Goal: Task Accomplishment & Management: Use online tool/utility

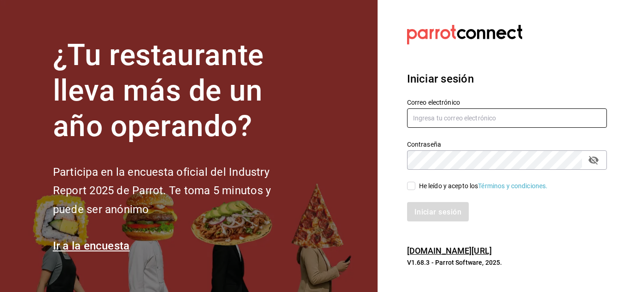
click at [449, 115] on input "text" at bounding box center [507, 117] width 200 height 19
type input "[PERSON_NAME][EMAIL_ADDRESS][PERSON_NAME][DOMAIN_NAME]"
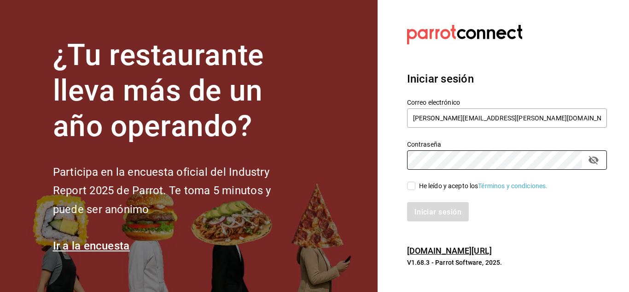
click at [411, 184] on input "He leído y acepto los Términos y condiciones." at bounding box center [411, 186] width 8 height 8
checkbox input "true"
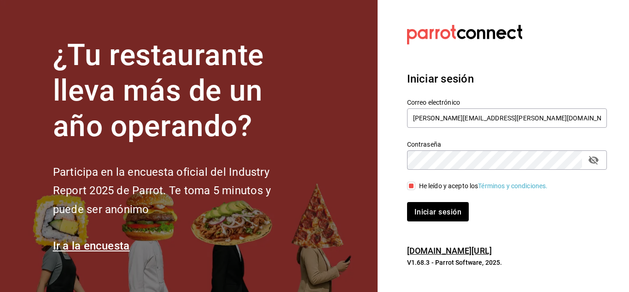
click at [420, 199] on div "Iniciar sesión" at bounding box center [501, 206] width 211 height 30
click at [427, 215] on font "Iniciar sesión" at bounding box center [438, 211] width 47 height 9
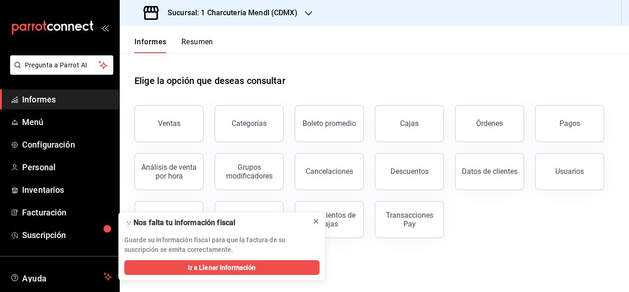
click at [318, 219] on icon at bounding box center [315, 220] width 7 height 7
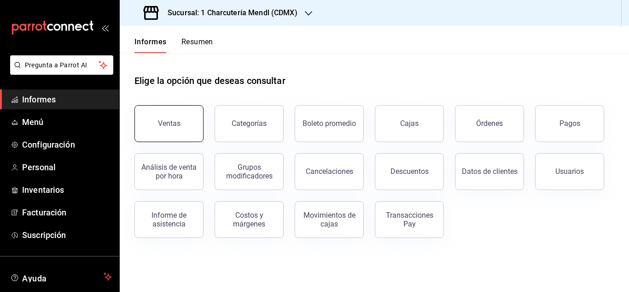
click at [165, 120] on font "Ventas" at bounding box center [169, 123] width 23 height 9
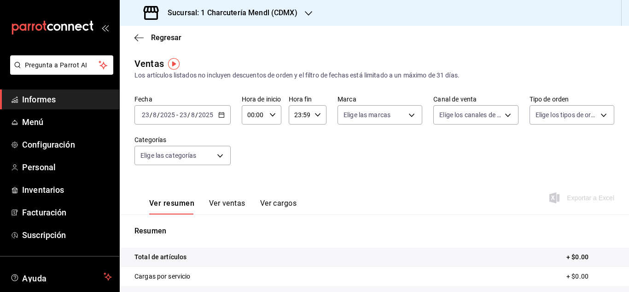
click at [165, 120] on div "[DATE] [DATE] - [DATE] [DATE]" at bounding box center [183, 114] width 96 height 19
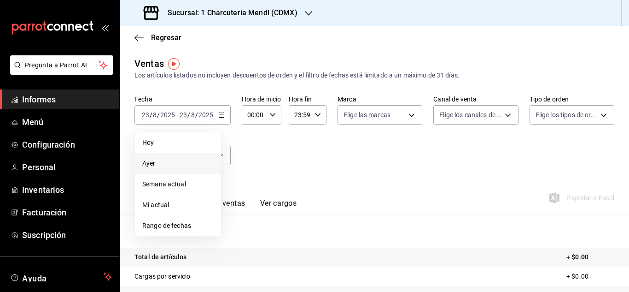
click at [153, 158] on li "Ayer" at bounding box center [178, 163] width 86 height 21
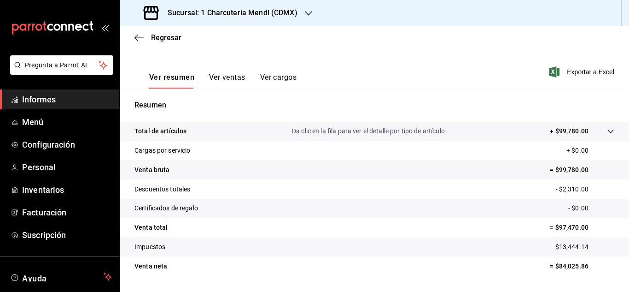
scroll to position [150, 0]
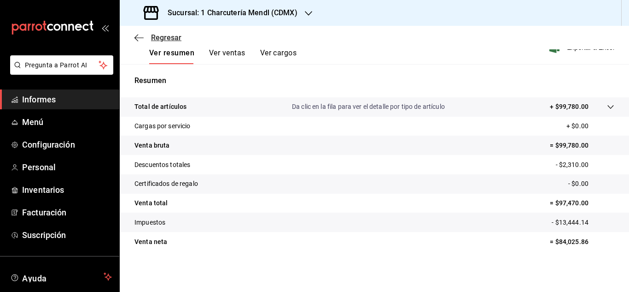
click at [137, 36] on icon "button" at bounding box center [139, 38] width 9 height 8
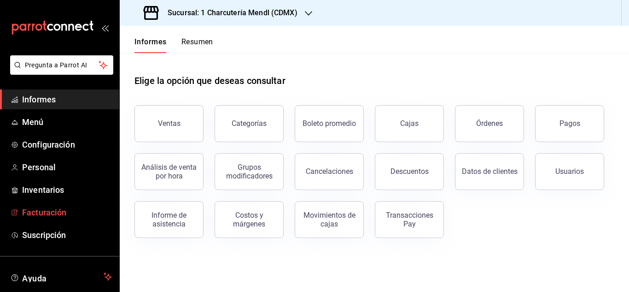
click at [65, 216] on font "Facturación" at bounding box center [44, 212] width 44 height 10
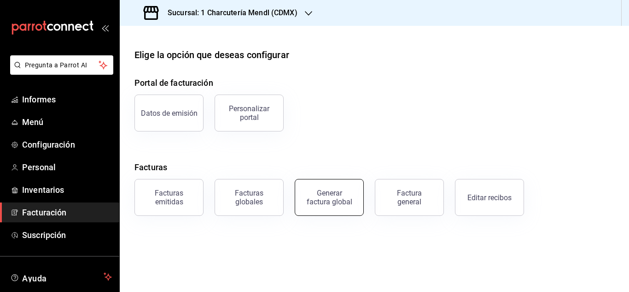
click at [331, 199] on font "Generar factura global" at bounding box center [330, 197] width 46 height 18
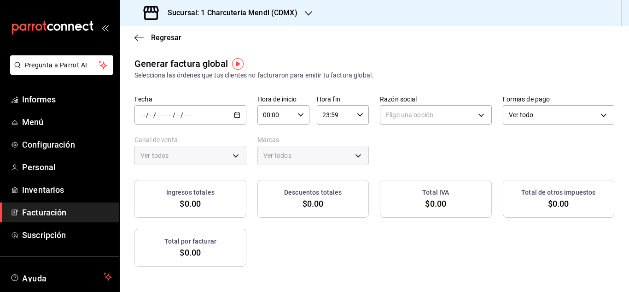
type input "PARROT,UBER_EATS,RAPPI,DIDI_FOOD,ONLINE"
click at [246, 121] on div "/ / - / /" at bounding box center [191, 114] width 112 height 19
click at [188, 140] on font "Rango de fechas" at bounding box center [166, 142] width 49 height 7
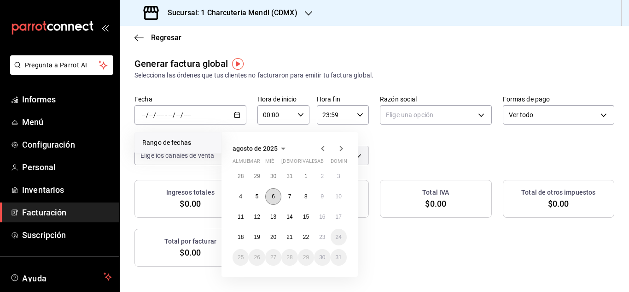
click at [276, 194] on button "6" at bounding box center [273, 196] width 16 height 17
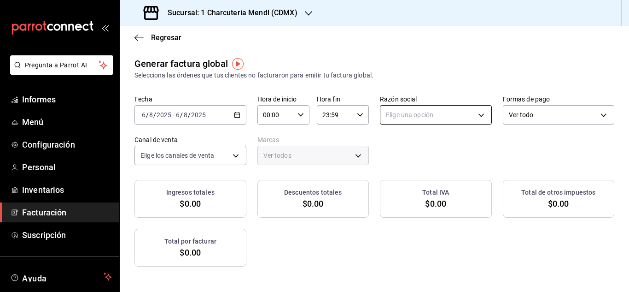
click at [552, 107] on body "Pregunta a Parrot AI Informes Menú Configuración Personal Inventarios Facturaci…" at bounding box center [314, 146] width 629 height 292
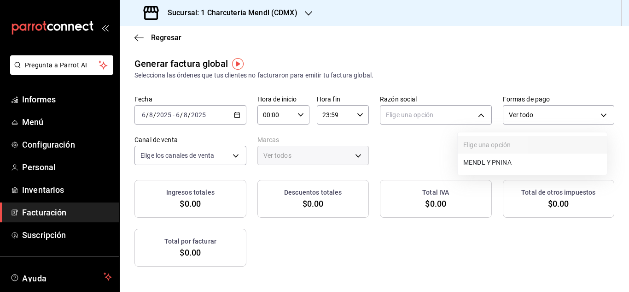
click at [486, 161] on font "MENDL Y PNINA" at bounding box center [487, 161] width 48 height 7
type input "85cae5bb-88fe-4fa4-ab96-0165998e4cb1"
type input "987e12a4-a816-4a28-a79a-4bd401f0d6d8"
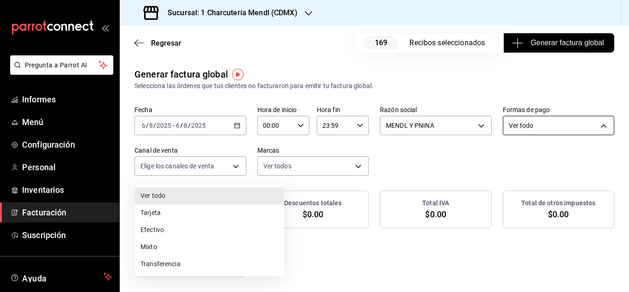
click at [229, 166] on body "Pregunta a Parrot AI Informes Menú Configuración Personal Inventarios Facturaci…" at bounding box center [314, 146] width 629 height 292
click at [180, 215] on li "Tarjeta" at bounding box center [209, 214] width 149 height 18
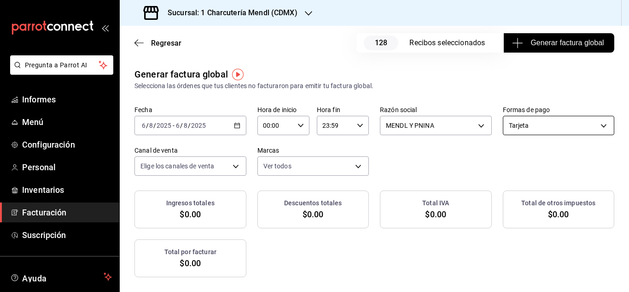
click at [241, 168] on body "Pregunta a Parrot AI Informes Menú Configuración Personal Inventarios Facturaci…" at bounding box center [314, 146] width 629 height 292
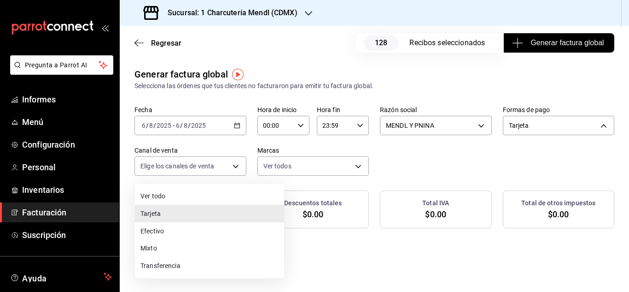
click at [169, 232] on li "Efectivo" at bounding box center [209, 231] width 149 height 18
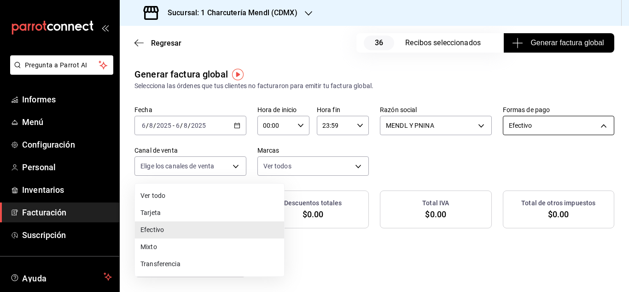
click at [237, 166] on body "Pregunta a Parrot AI Informes Menú Configuración Personal Inventarios Facturaci…" at bounding box center [314, 146] width 629 height 292
click at [195, 252] on li "Mixto" at bounding box center [209, 248] width 149 height 18
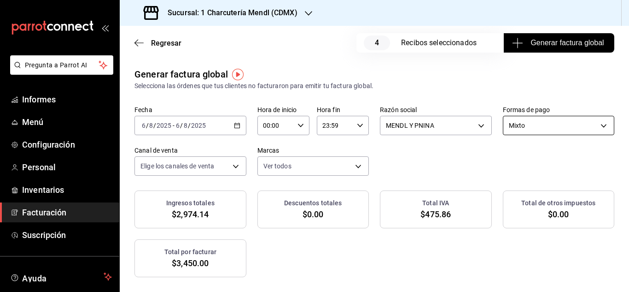
click at [267, 167] on body "Pregunta a Parrot AI Informes Menú Configuración Personal Inventarios Facturaci…" at bounding box center [314, 146] width 629 height 292
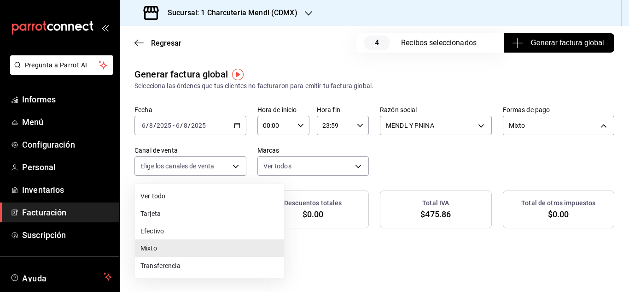
click at [172, 211] on li "Tarjeta" at bounding box center [209, 214] width 149 height 18
type input "CARD"
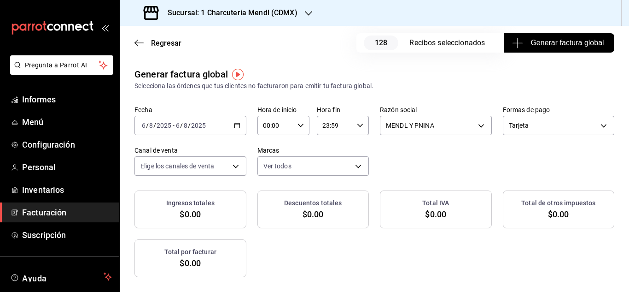
click at [598, 92] on div "Generar factura global Selecciona las órdenes que tus clientes no facturaron pa…" at bounding box center [375, 172] width 510 height 210
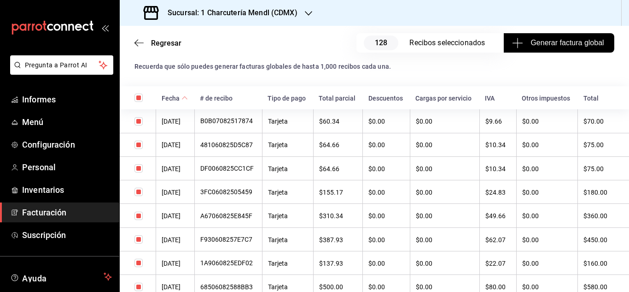
scroll to position [276, 0]
